Goal: Information Seeking & Learning: Learn about a topic

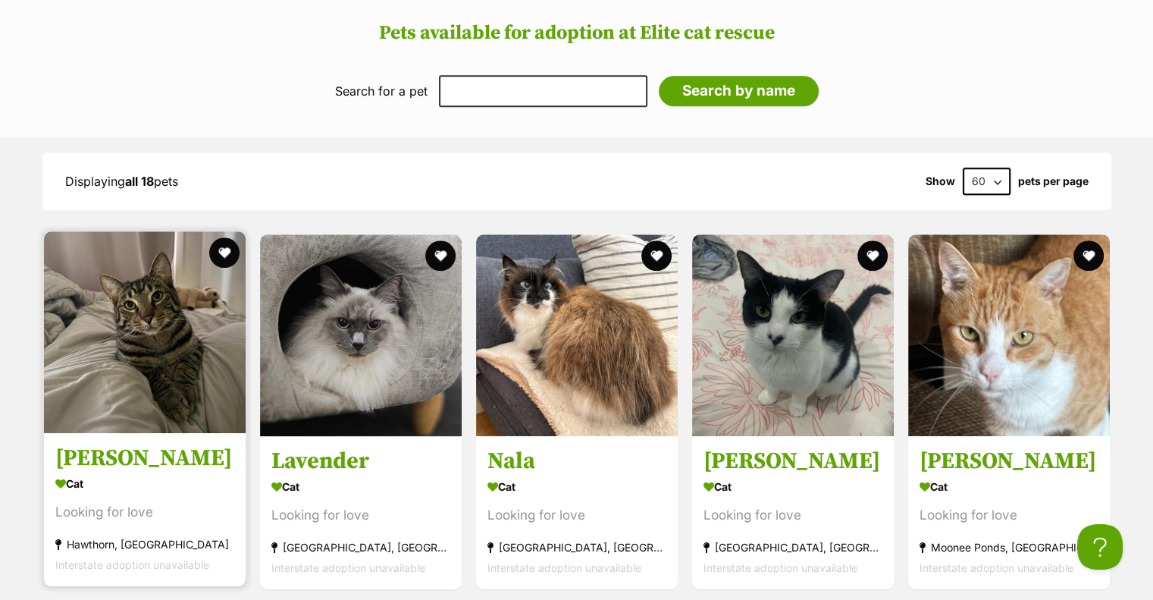
click at [180, 348] on img at bounding box center [145, 332] width 202 height 202
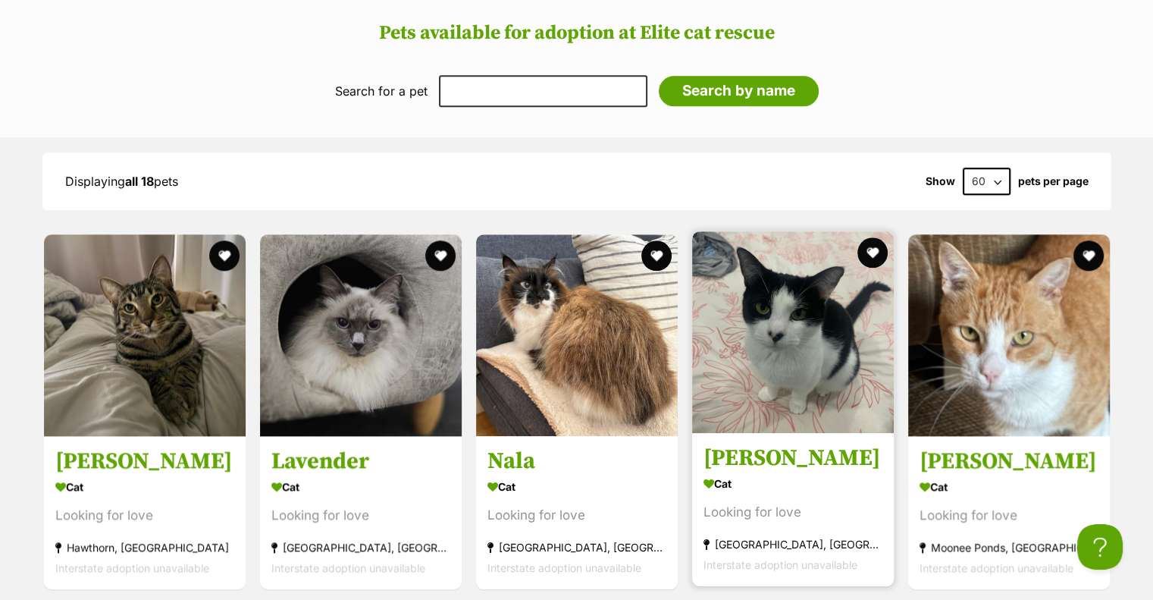
click at [831, 312] on img at bounding box center [793, 332] width 202 height 202
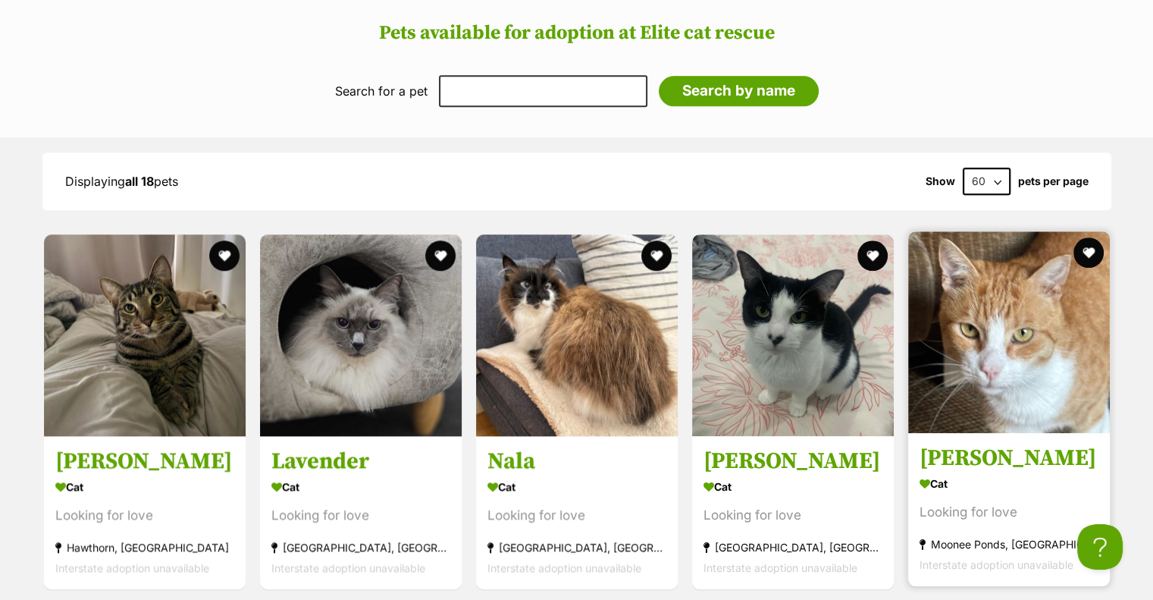
scroll to position [1769, 0]
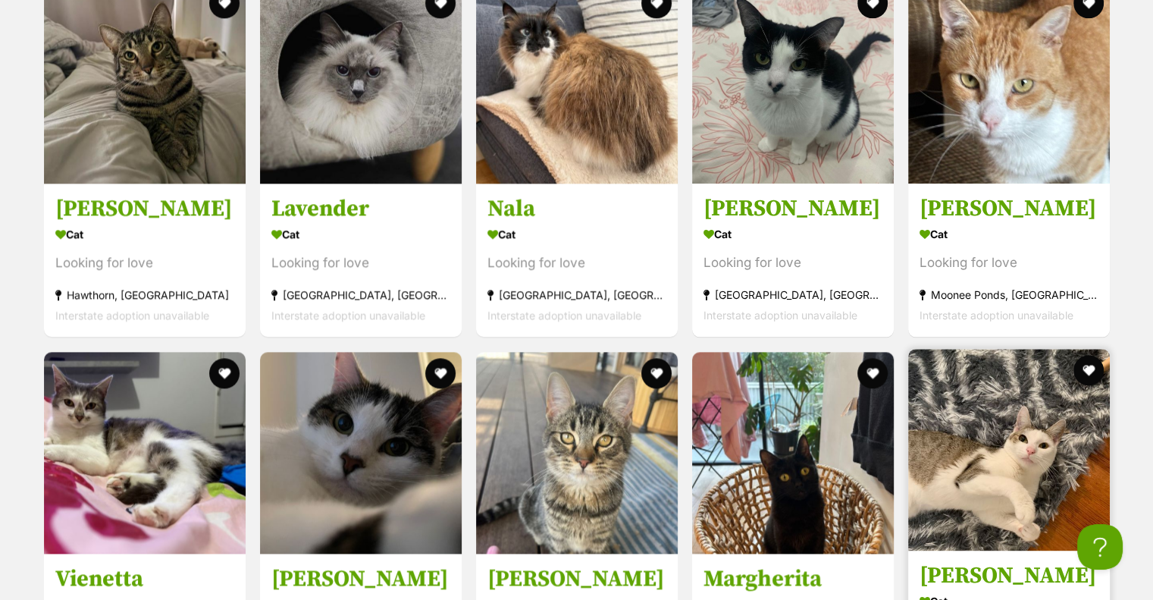
click at [1015, 406] on img at bounding box center [1009, 450] width 202 height 202
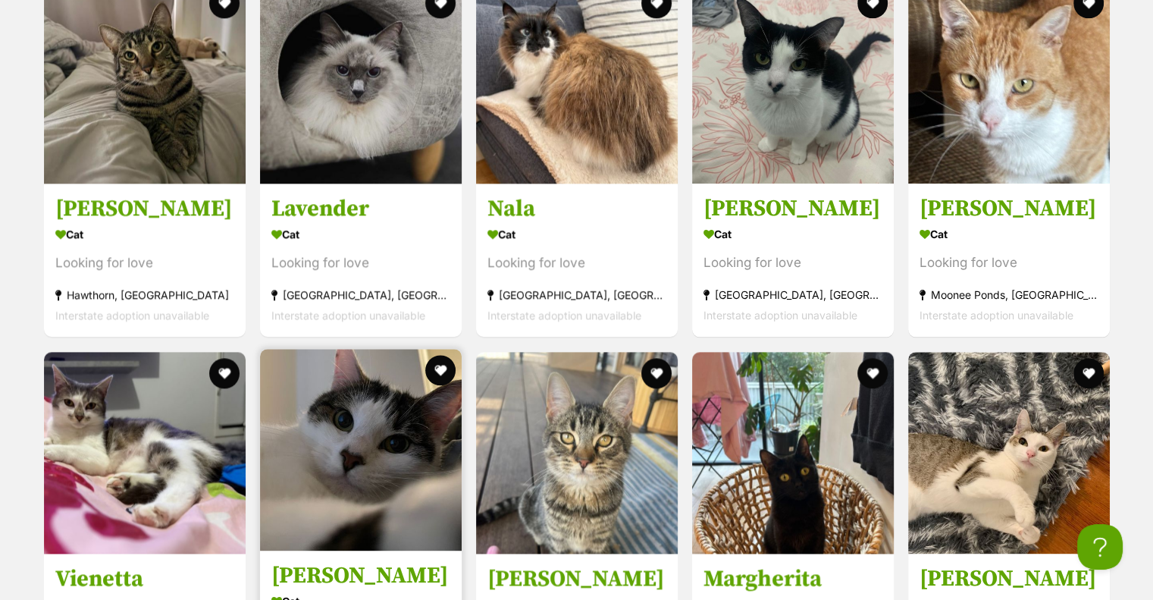
click at [408, 450] on img at bounding box center [361, 450] width 202 height 202
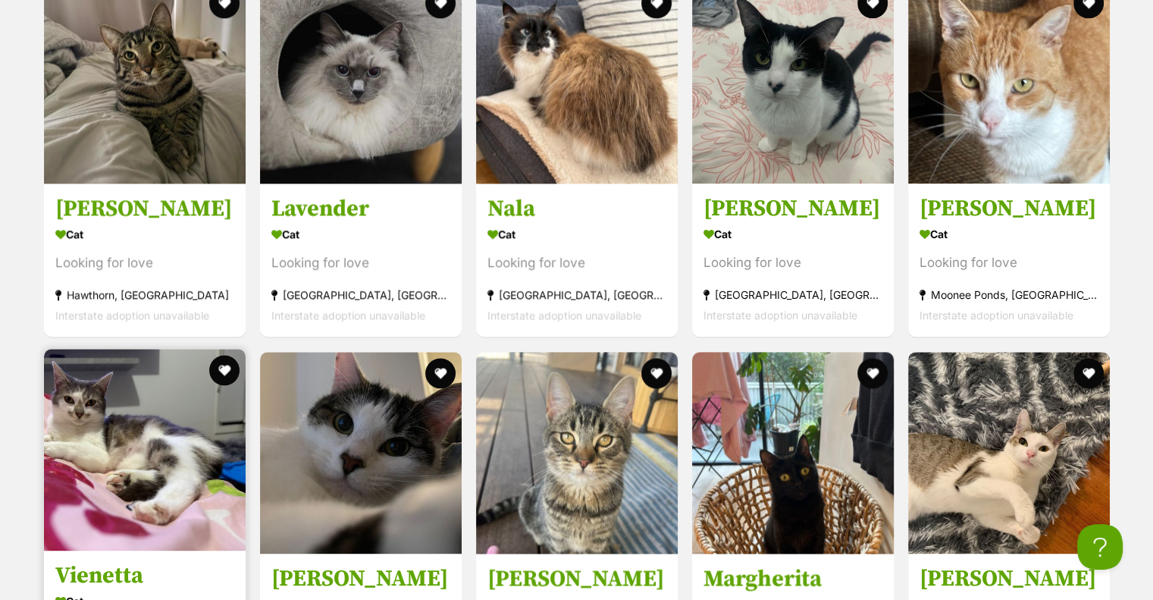
click at [136, 440] on img at bounding box center [145, 450] width 202 height 202
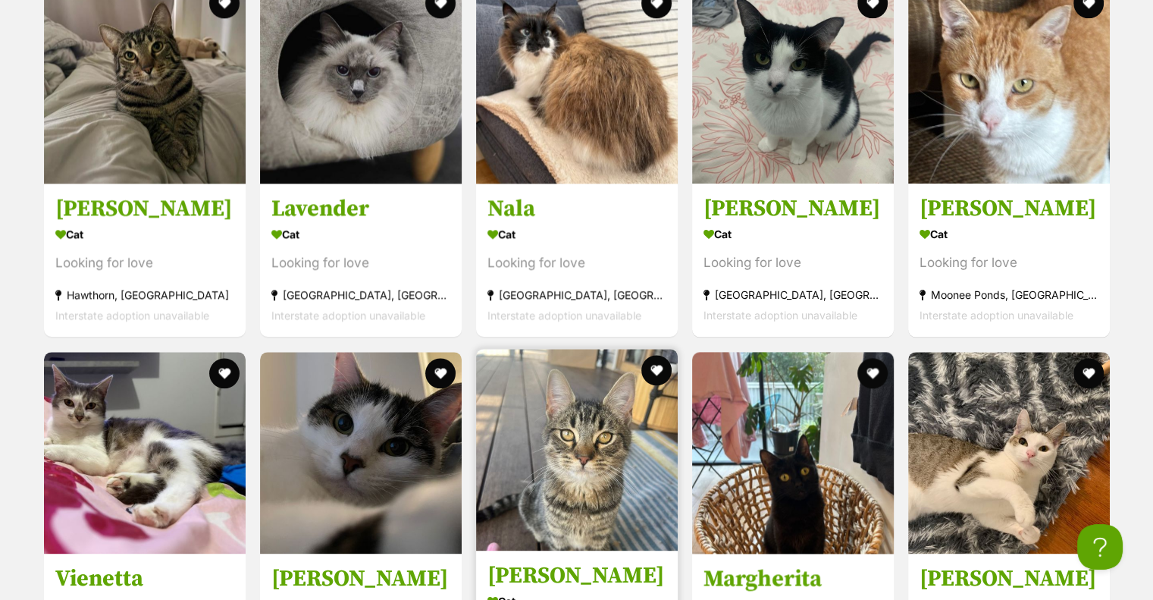
scroll to position [2021, 0]
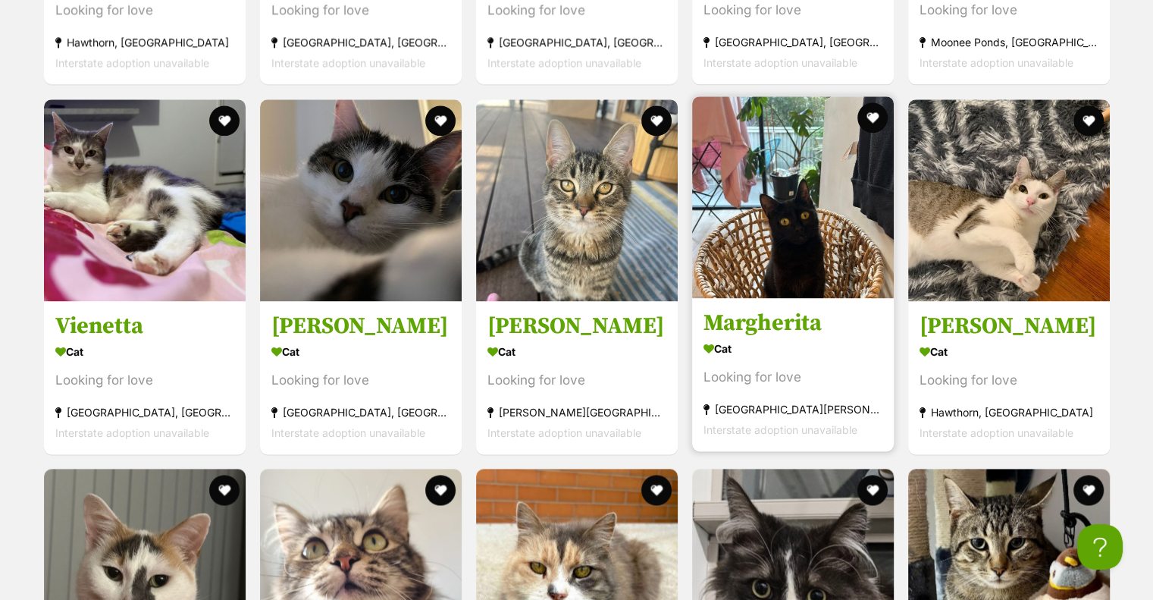
click at [779, 170] on img at bounding box center [793, 197] width 202 height 202
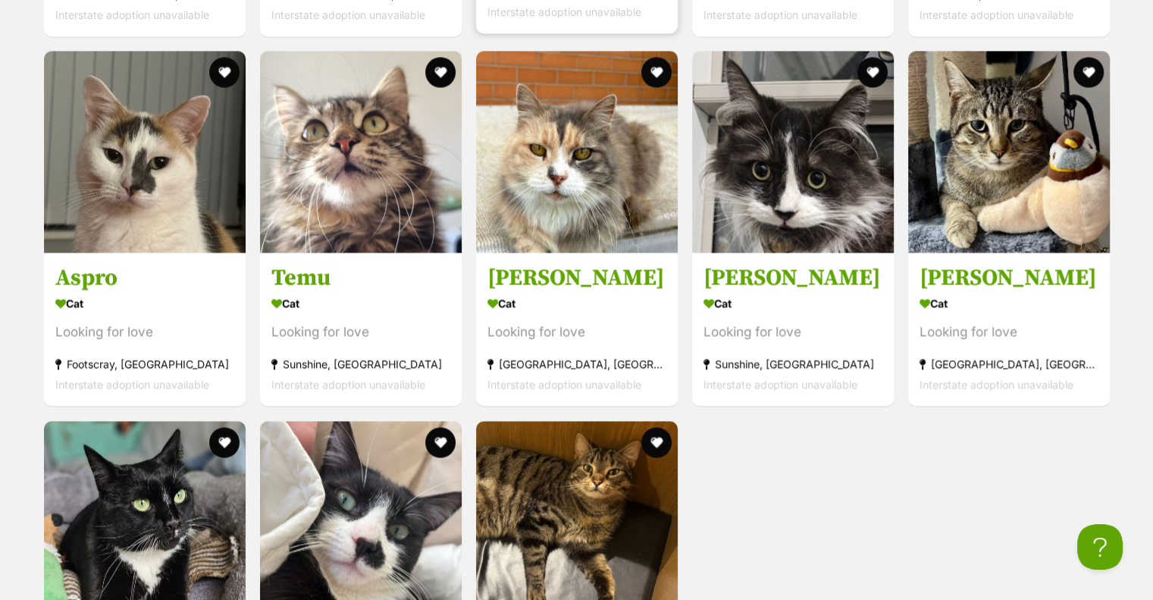
scroll to position [2527, 0]
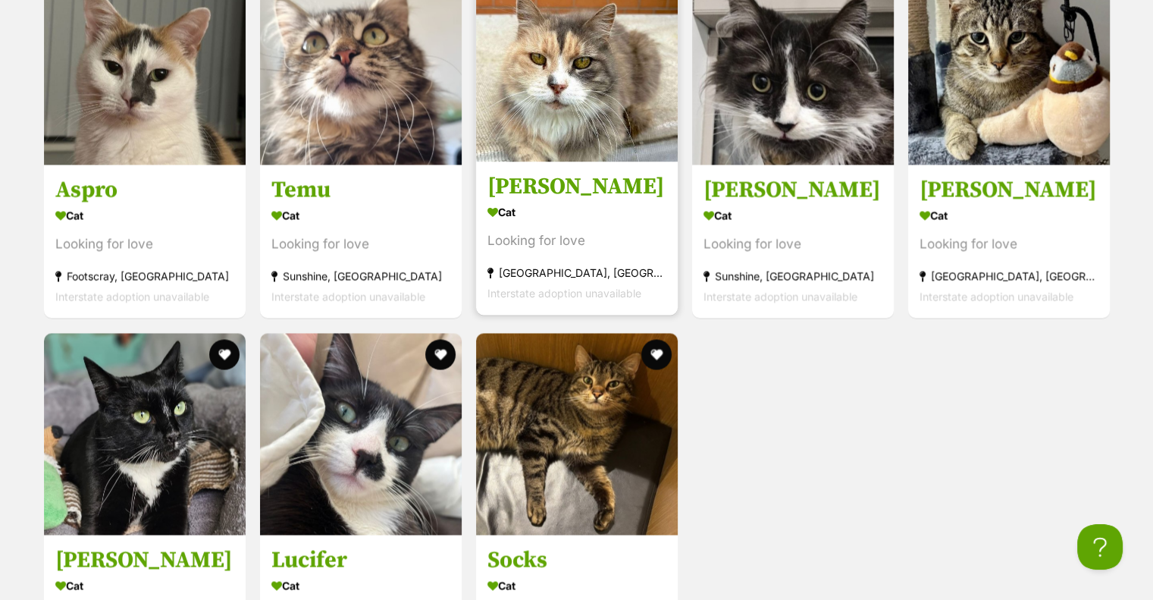
click at [555, 64] on img at bounding box center [577, 61] width 202 height 202
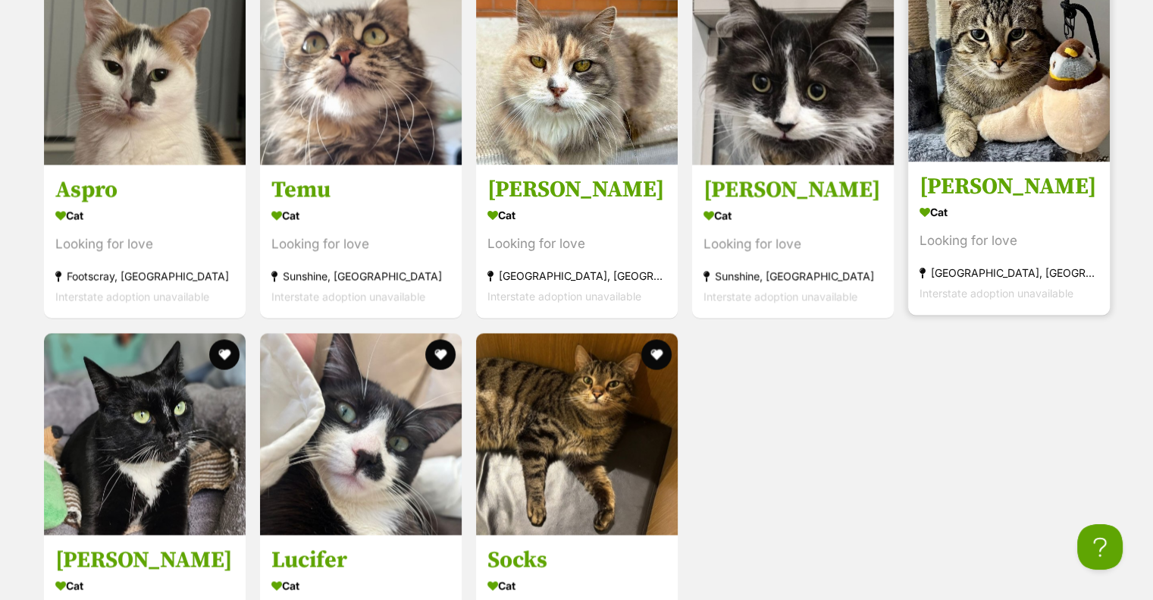
click at [1096, 91] on img at bounding box center [1009, 61] width 202 height 202
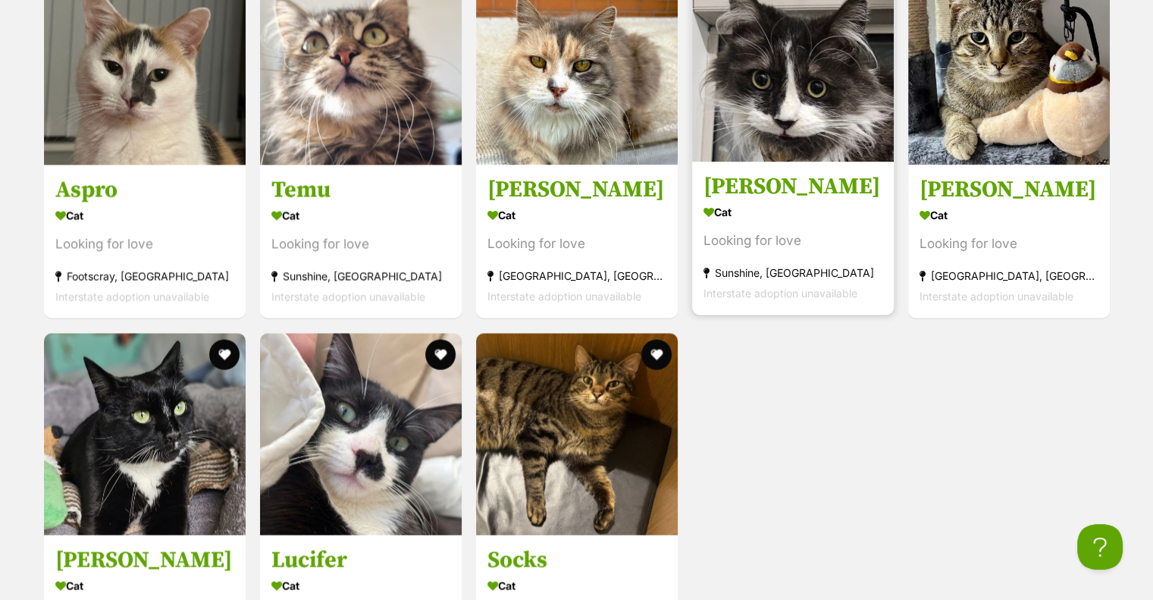
click at [781, 84] on img at bounding box center [793, 61] width 202 height 202
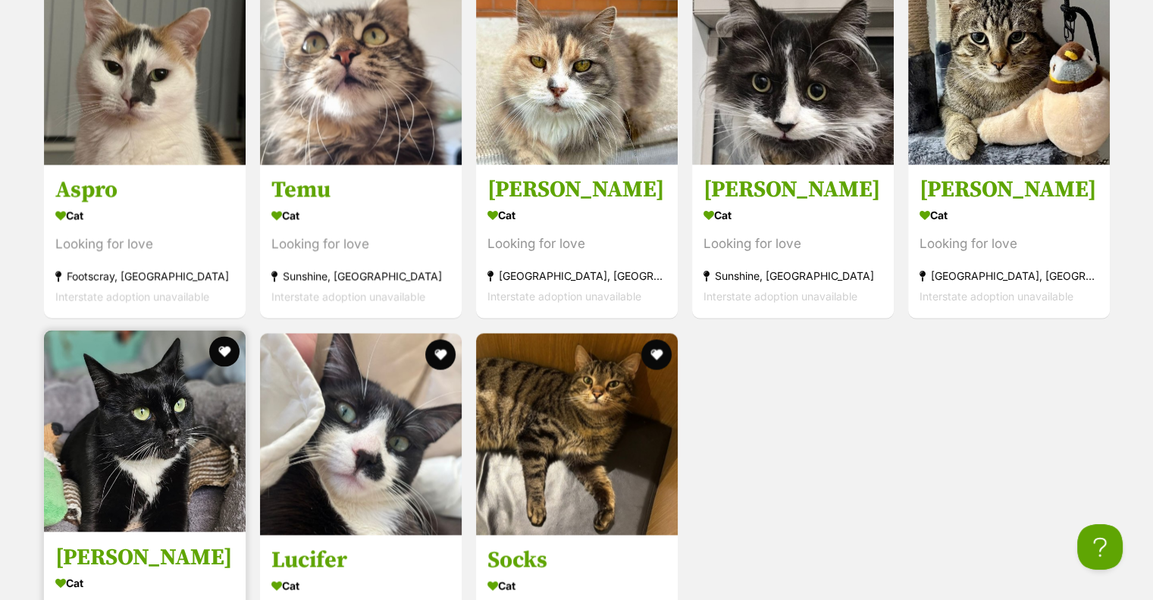
click at [172, 397] on img at bounding box center [145, 431] width 202 height 202
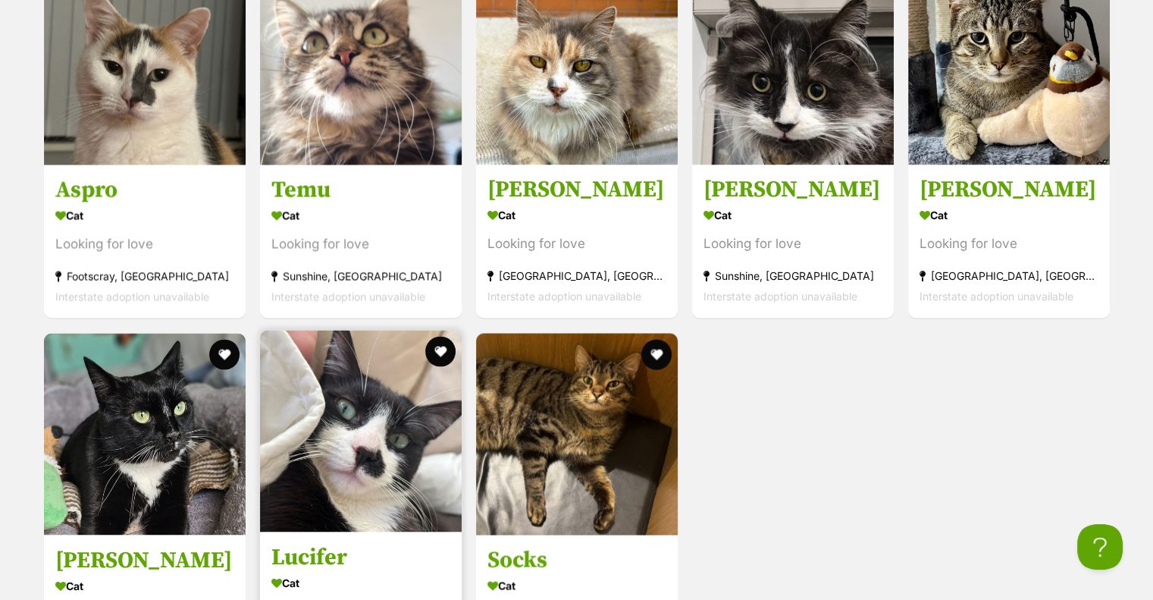
click at [406, 405] on img at bounding box center [361, 431] width 202 height 202
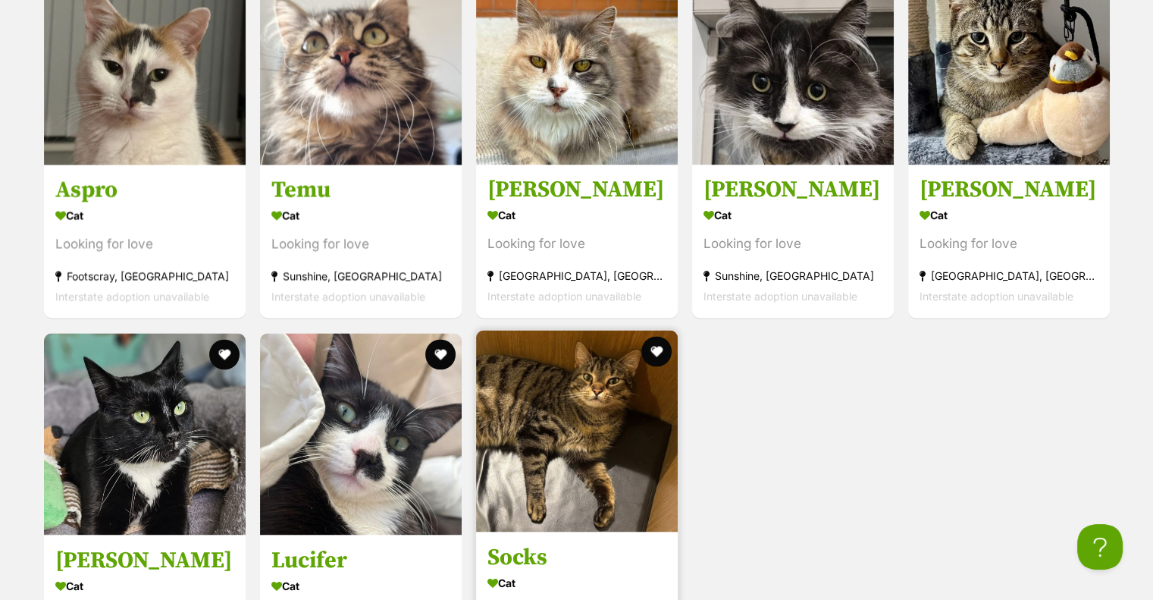
click at [644, 376] on img at bounding box center [577, 431] width 202 height 202
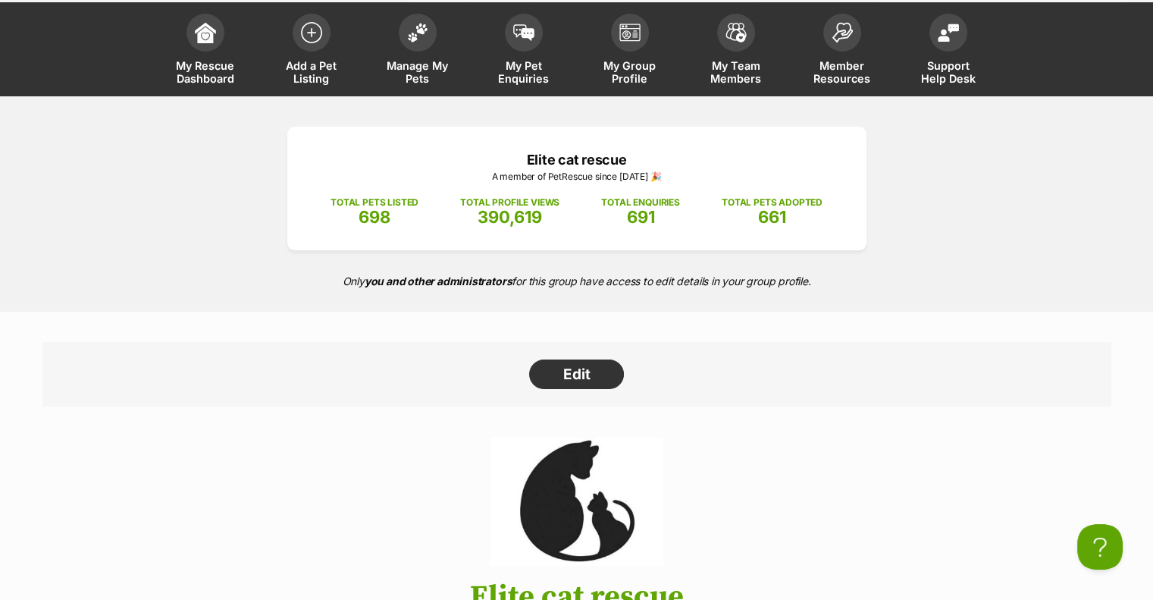
scroll to position [0, 0]
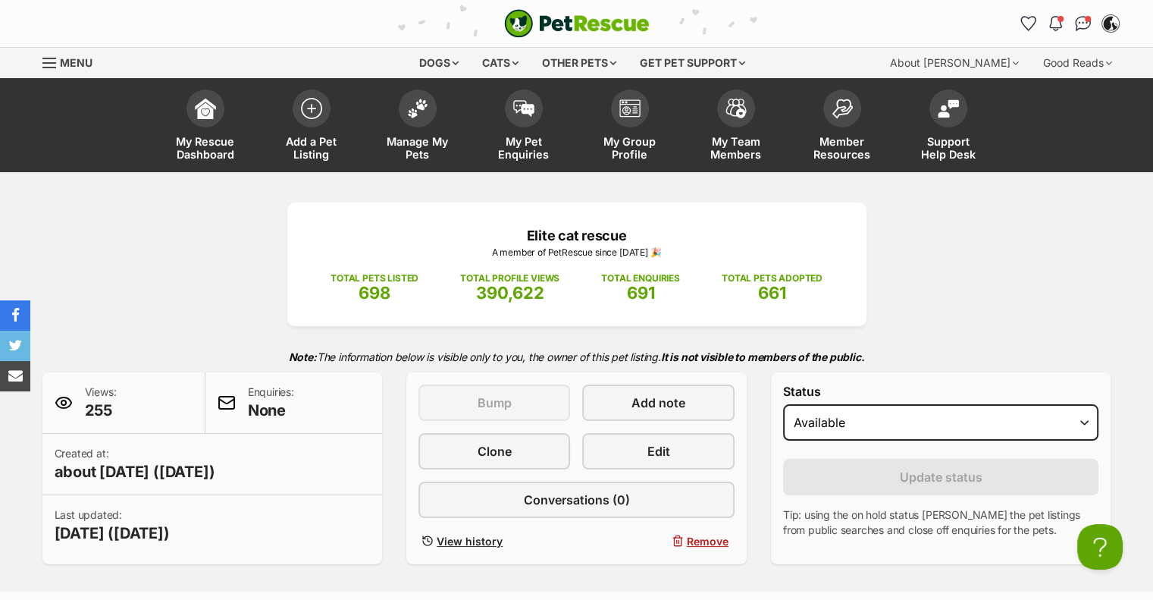
click at [95, 247] on div "Elite cat rescue A member of PetRescue since 2022 🎉 TOTAL PETS LISTED 698 TOTAL…" at bounding box center [577, 383] width 1115 height 362
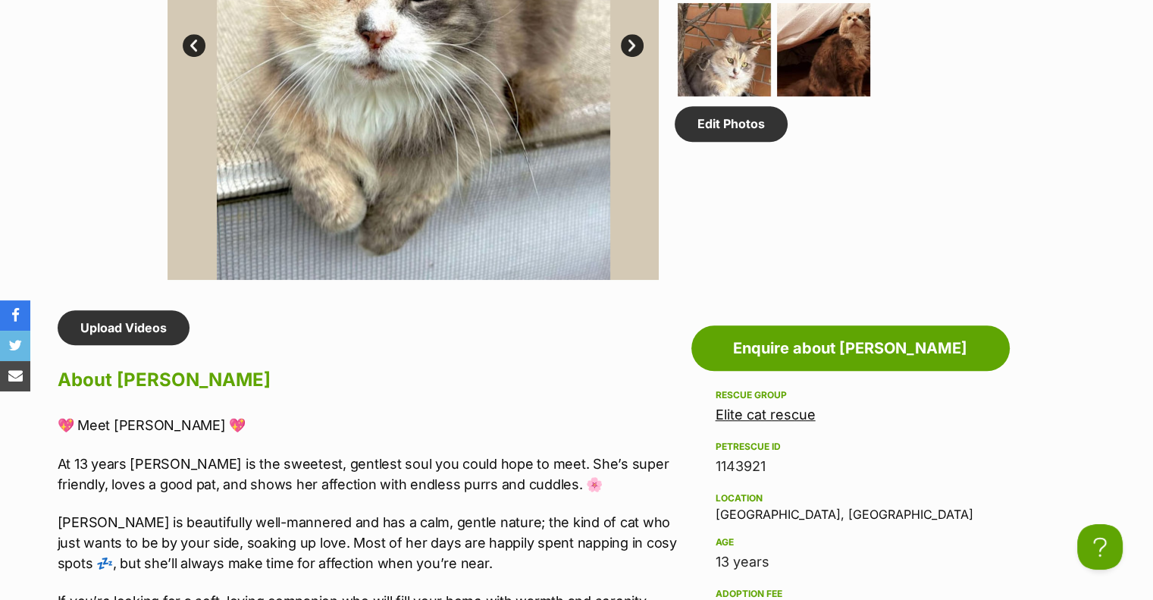
scroll to position [1263, 0]
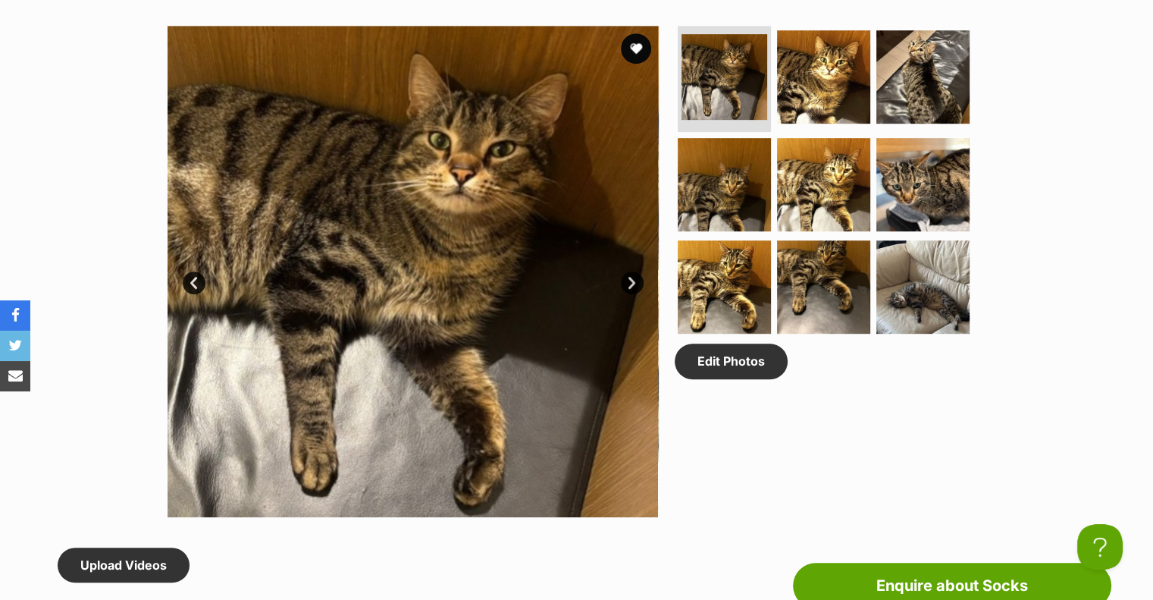
scroll to position [758, 0]
